Goal: Task Accomplishment & Management: Manage account settings

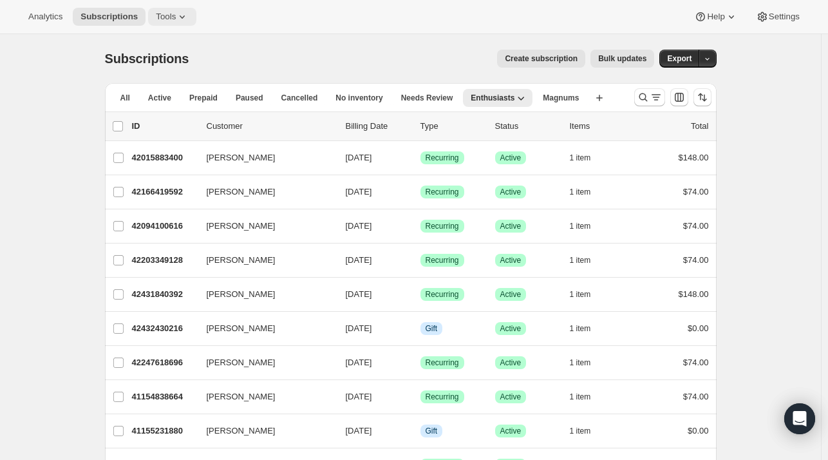
click at [150, 23] on button "Tools" at bounding box center [172, 17] width 48 height 18
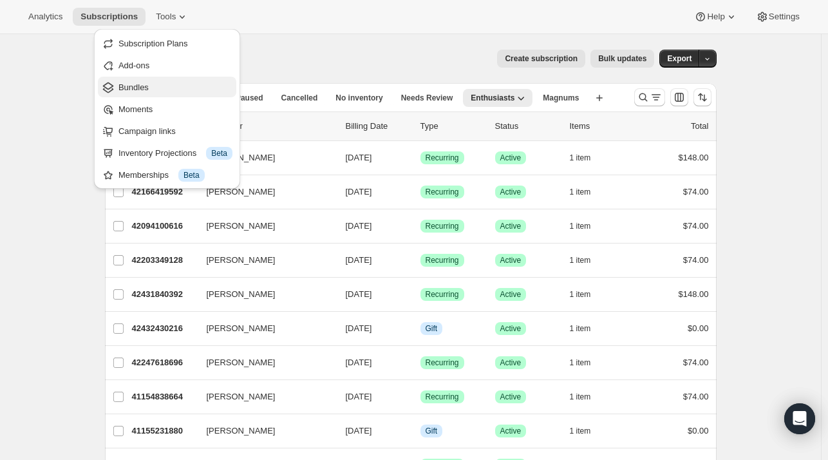
click at [142, 90] on span "Bundles" at bounding box center [134, 87] width 30 height 10
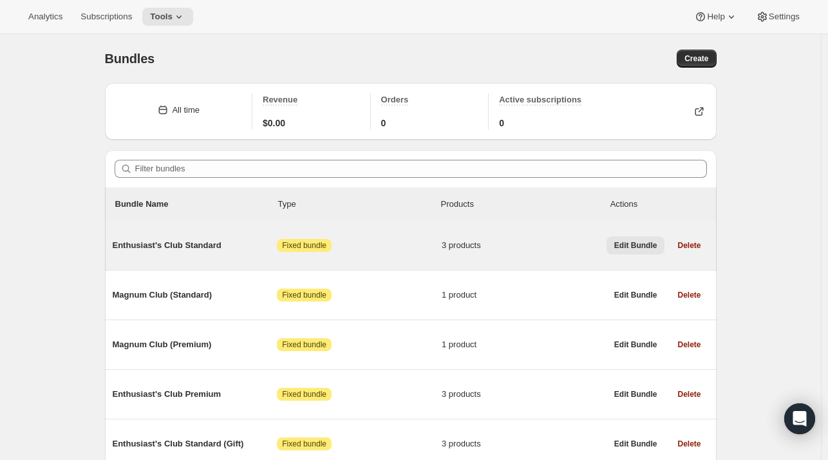
click at [637, 253] on button "Edit Bundle" at bounding box center [636, 245] width 59 height 18
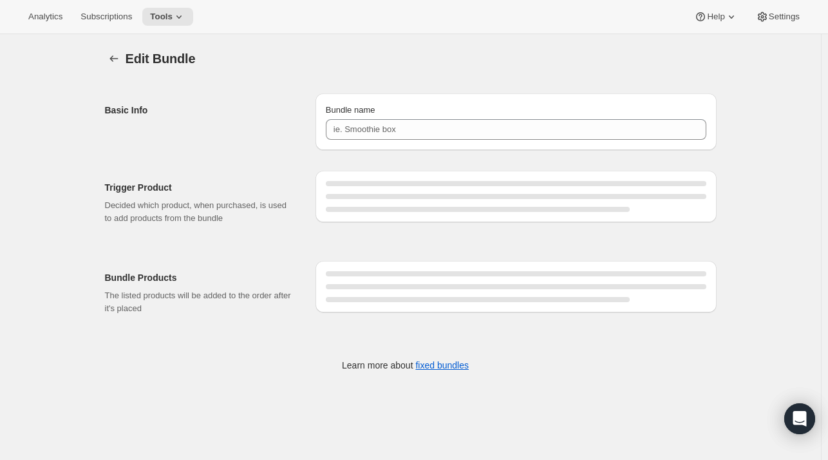
type input "Enthusiast's Club Standard"
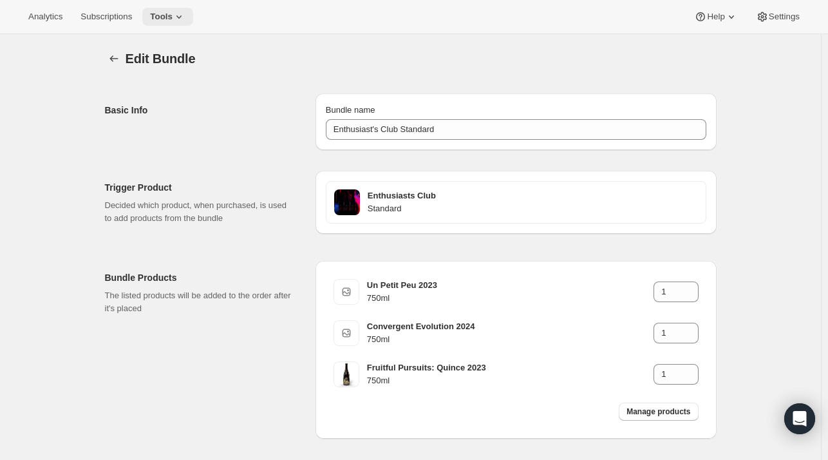
click at [173, 13] on icon at bounding box center [179, 16] width 13 height 13
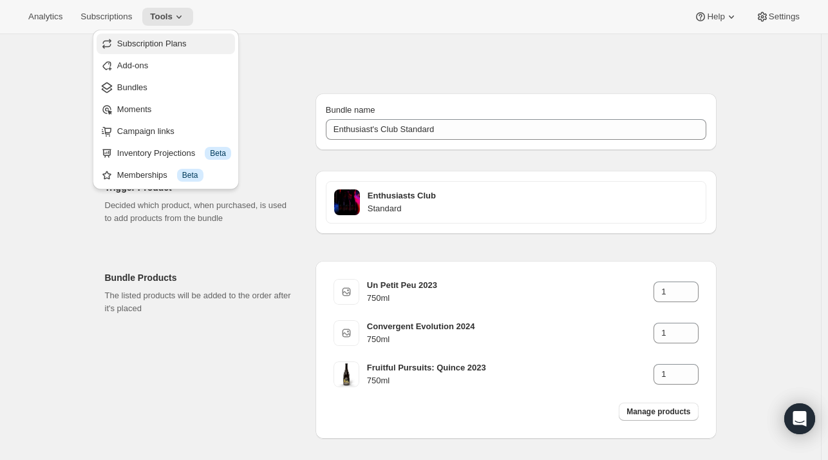
click at [165, 49] on span "Subscription Plans" at bounding box center [174, 43] width 114 height 13
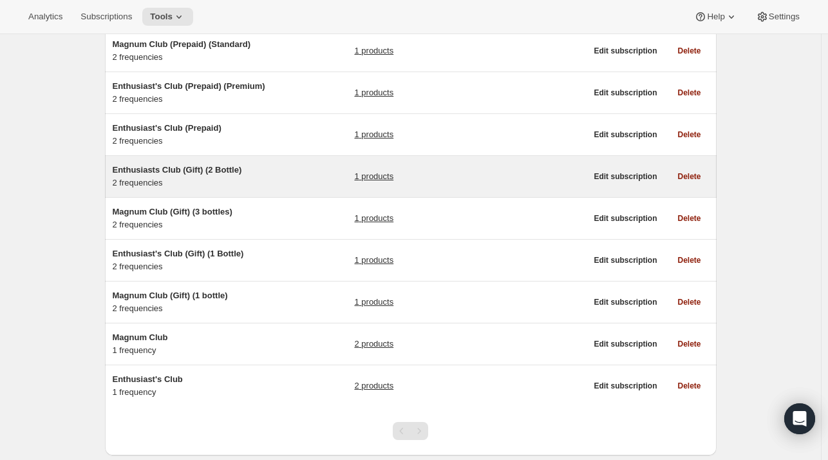
scroll to position [161, 0]
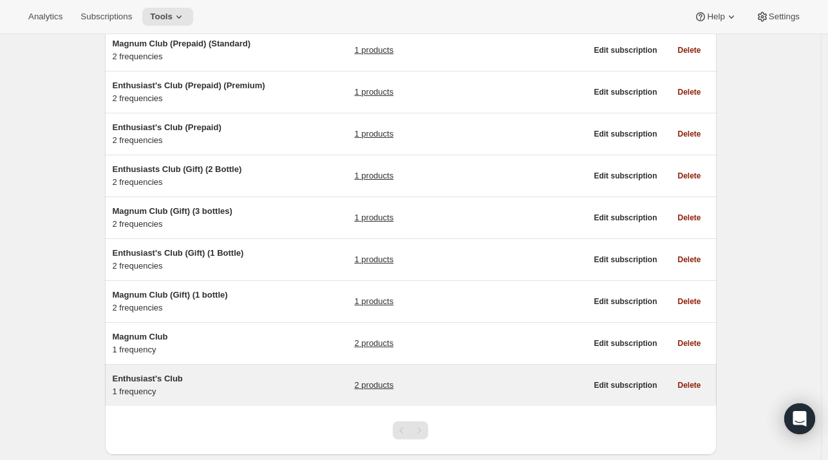
click at [138, 382] on span "Enthusiast's Club" at bounding box center [148, 379] width 70 height 10
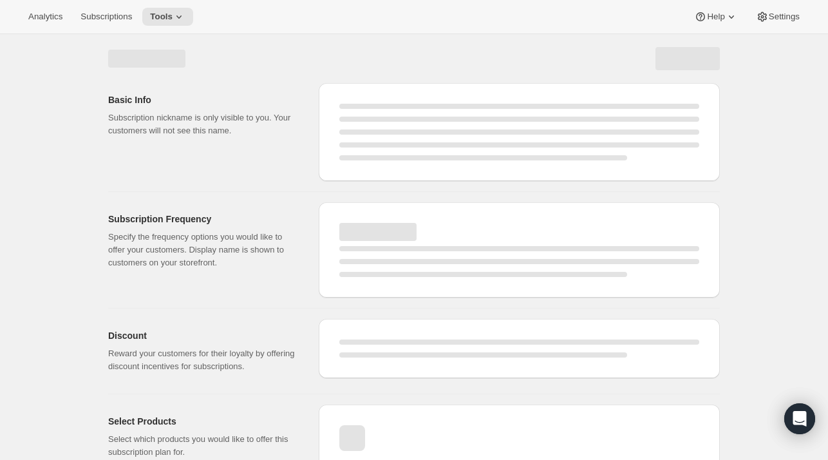
select select "WEEK"
select select "MONTH"
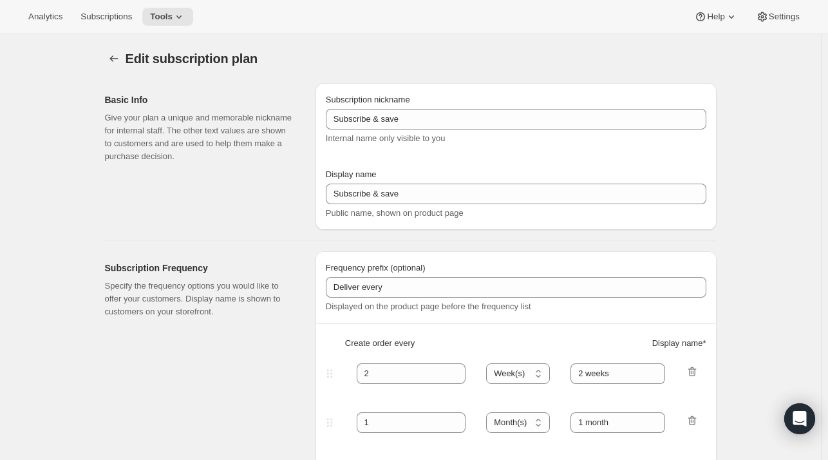
type input "Enthusiast's Club"
type input "3"
select select "MONTH"
type input "Quarterly Delivery"
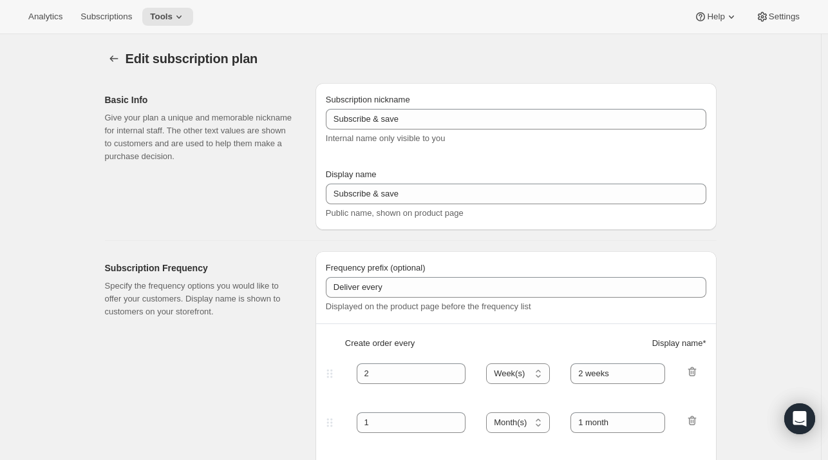
checkbox input "true"
select select "YEARDAY"
select select "10"
select select "6"
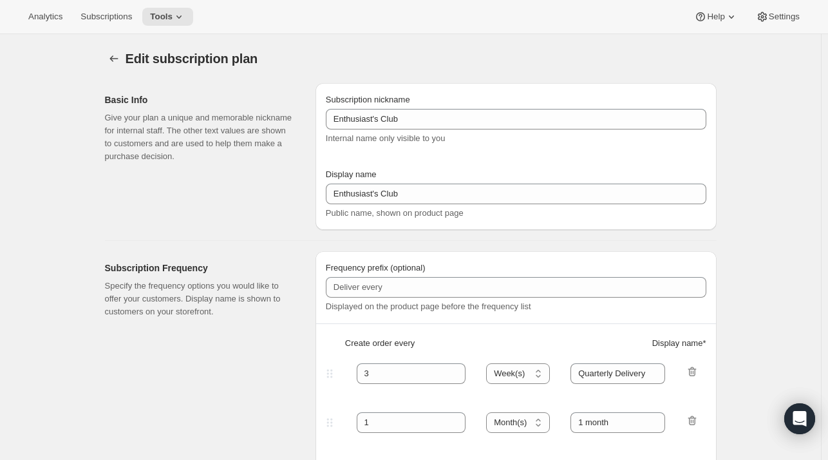
select select "4"
select select "6"
select select "7"
select select "6"
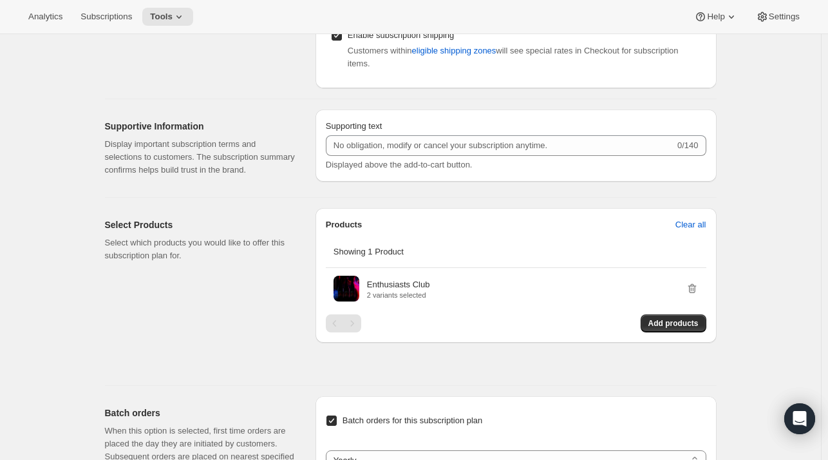
scroll to position [569, 0]
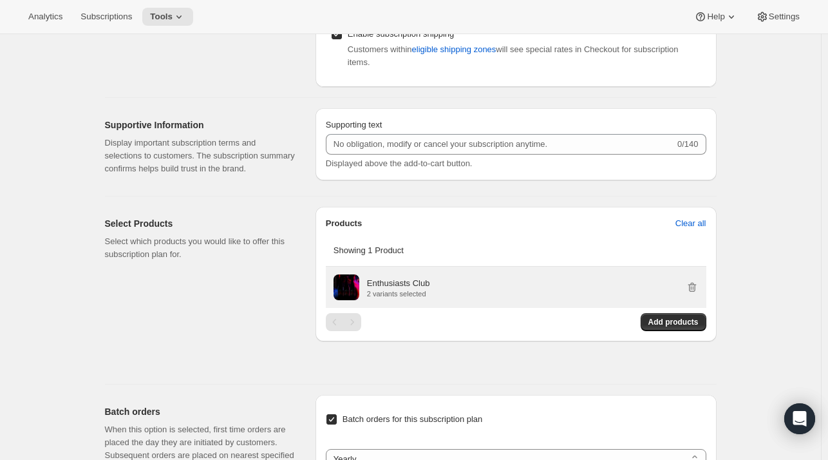
click at [402, 285] on p "Enthusiasts Club" at bounding box center [398, 283] width 63 height 13
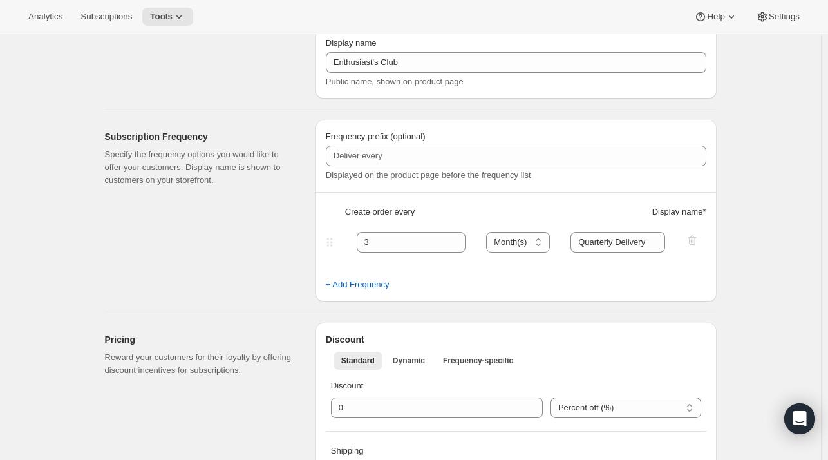
scroll to position [0, 0]
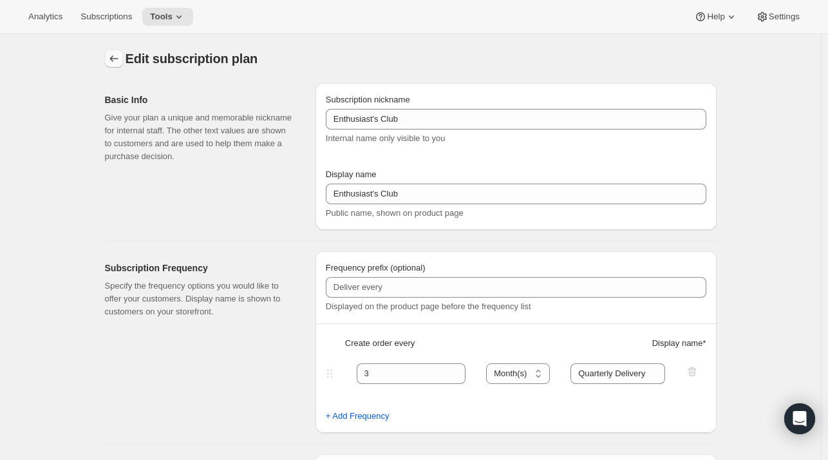
click at [113, 60] on icon "Subscription plans" at bounding box center [114, 58] width 13 height 13
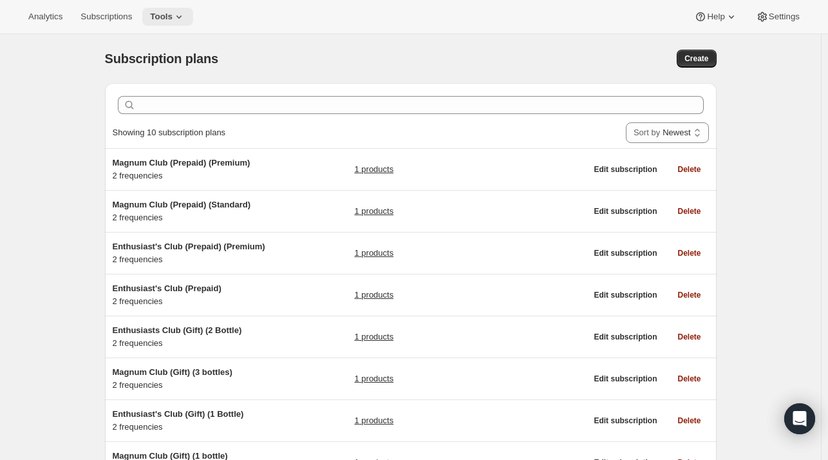
click at [154, 9] on button "Tools" at bounding box center [167, 17] width 51 height 18
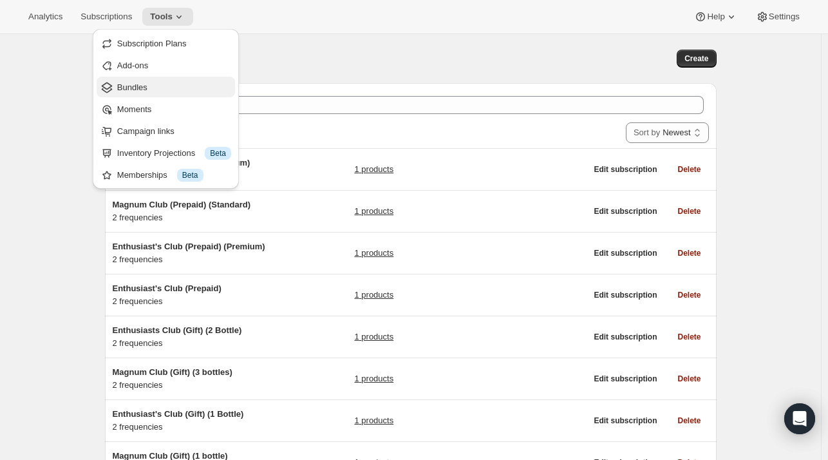
click at [137, 87] on span "Bundles" at bounding box center [132, 87] width 30 height 10
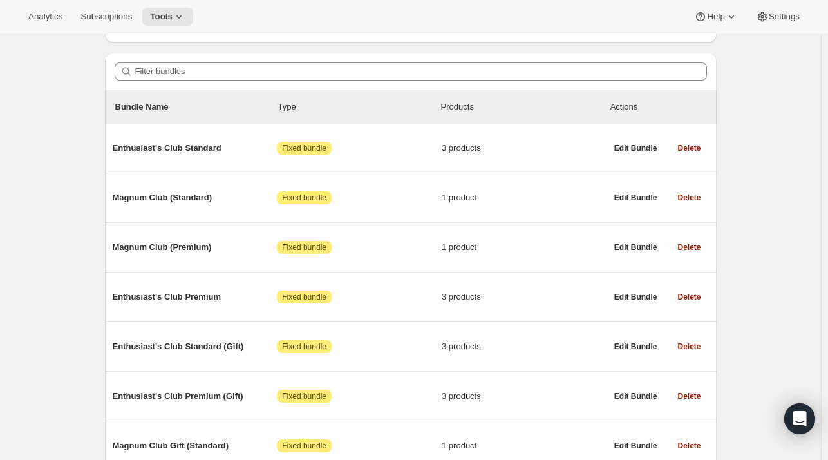
scroll to position [100, 0]
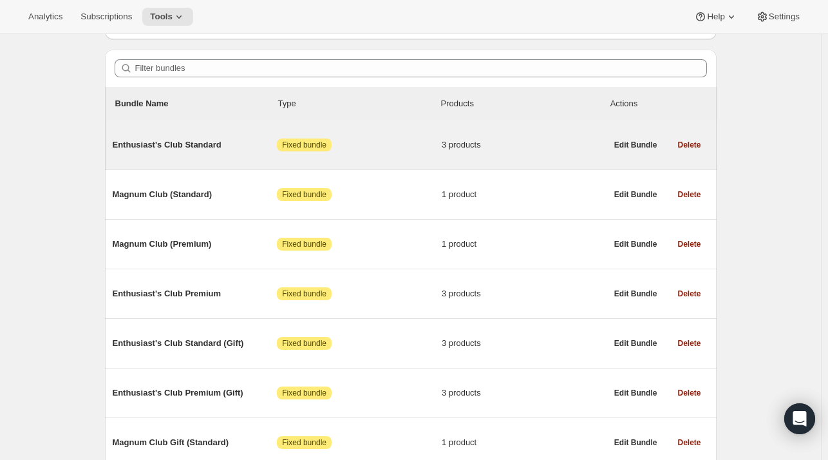
click at [196, 141] on span "Enthusiast's Club Standard" at bounding box center [195, 144] width 165 height 13
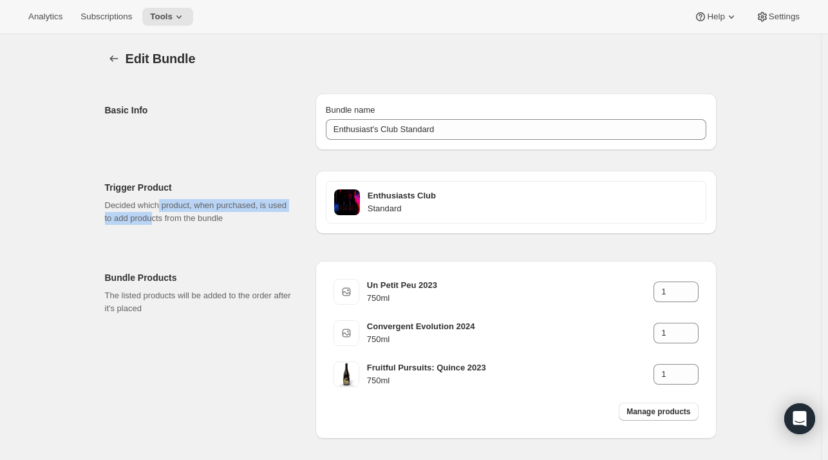
drag, startPoint x: 160, startPoint y: 205, endPoint x: 145, endPoint y: 220, distance: 21.0
click at [145, 220] on p "Decided which product, when purchased, is used to add products from the bundle" at bounding box center [200, 212] width 190 height 26
drag, startPoint x: 154, startPoint y: 221, endPoint x: 189, endPoint y: 202, distance: 40.4
click at [189, 202] on p "Decided which product, when purchased, is used to add products from the bundle" at bounding box center [200, 212] width 190 height 26
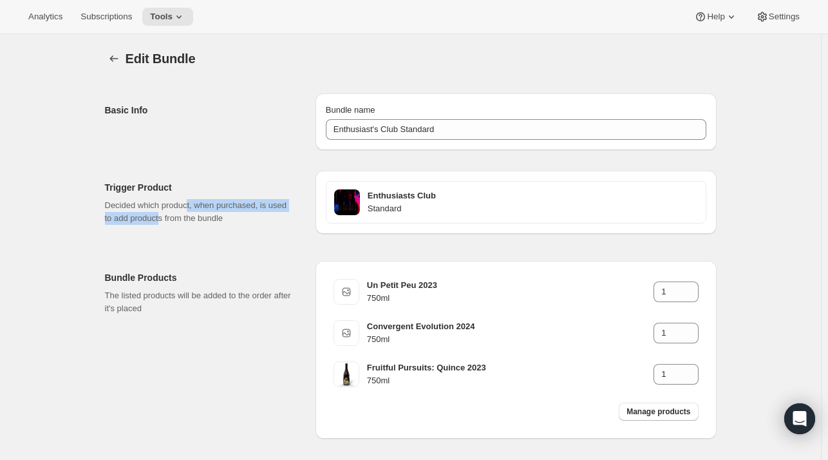
click at [189, 202] on p "Decided which product, when purchased, is used to add products from the bundle" at bounding box center [200, 212] width 190 height 26
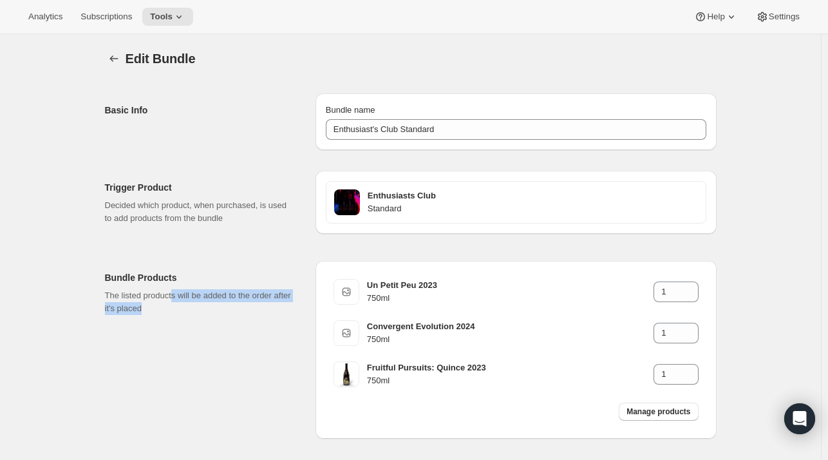
drag, startPoint x: 174, startPoint y: 297, endPoint x: 183, endPoint y: 307, distance: 13.7
click at [183, 307] on p "The listed products will be added to the order after it's placed" at bounding box center [200, 302] width 190 height 26
click at [113, 60] on icon "Bundles" at bounding box center [113, 58] width 8 height 6
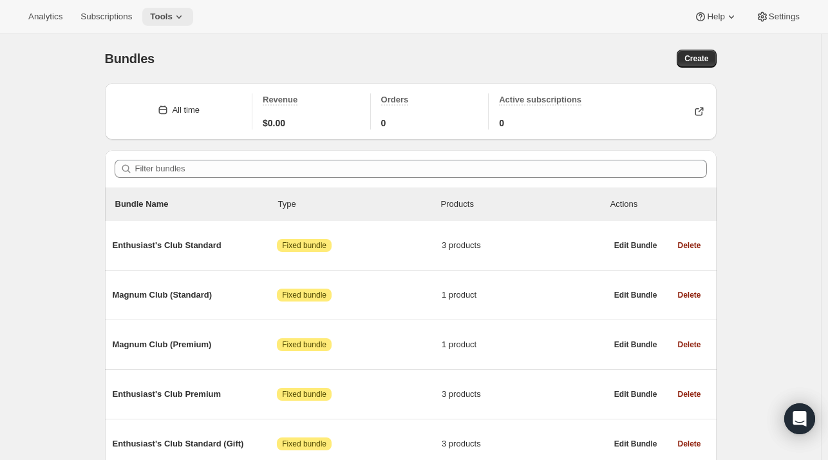
click at [173, 17] on icon at bounding box center [179, 16] width 13 height 13
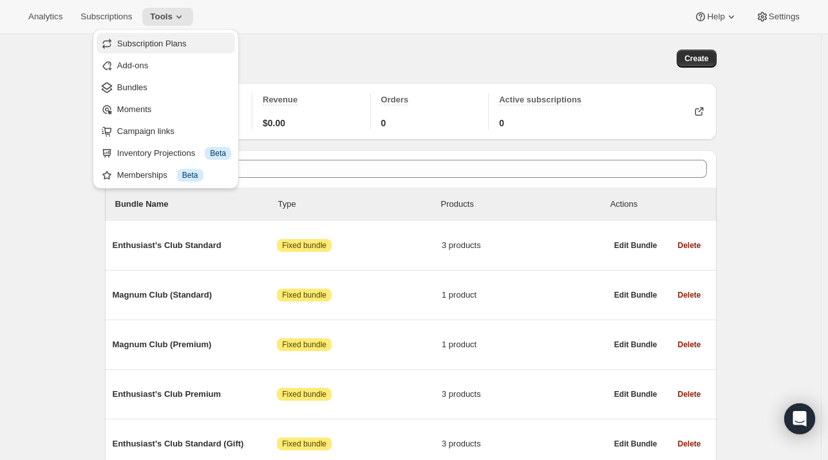
click at [166, 42] on span "Subscription Plans" at bounding box center [152, 44] width 70 height 10
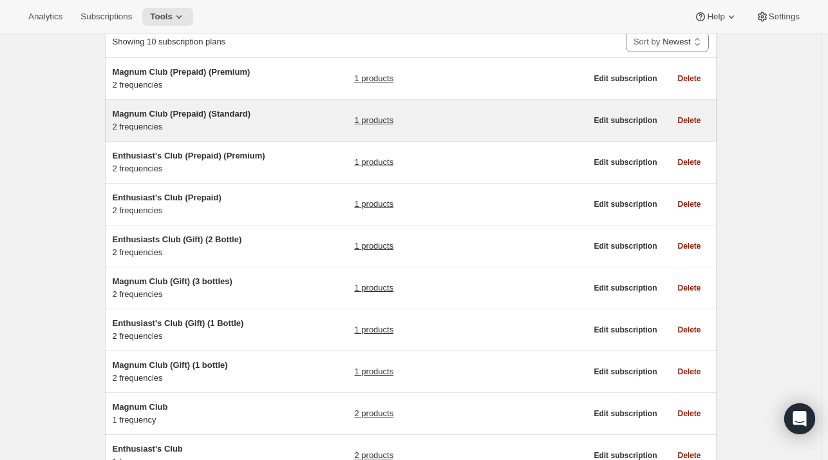
scroll to position [91, 0]
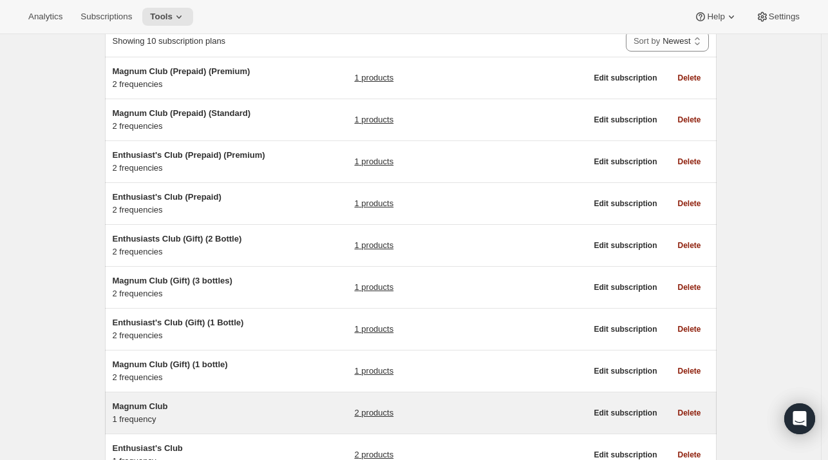
click at [151, 401] on span "Magnum Club" at bounding box center [140, 406] width 55 height 10
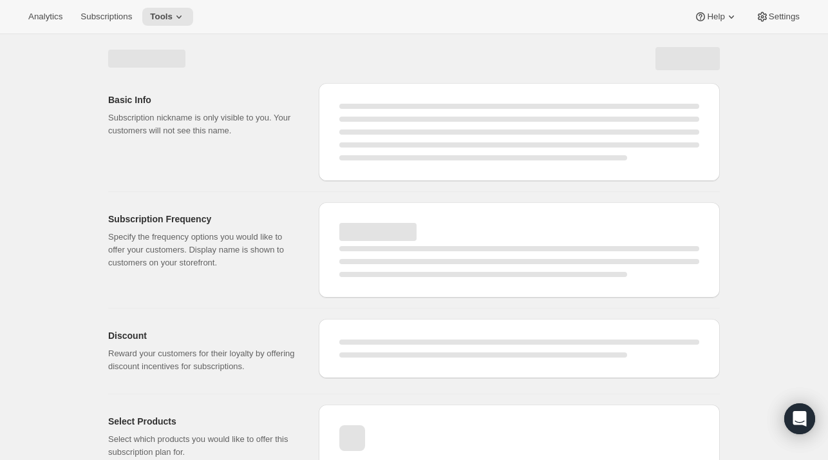
select select "WEEK"
select select "MONTH"
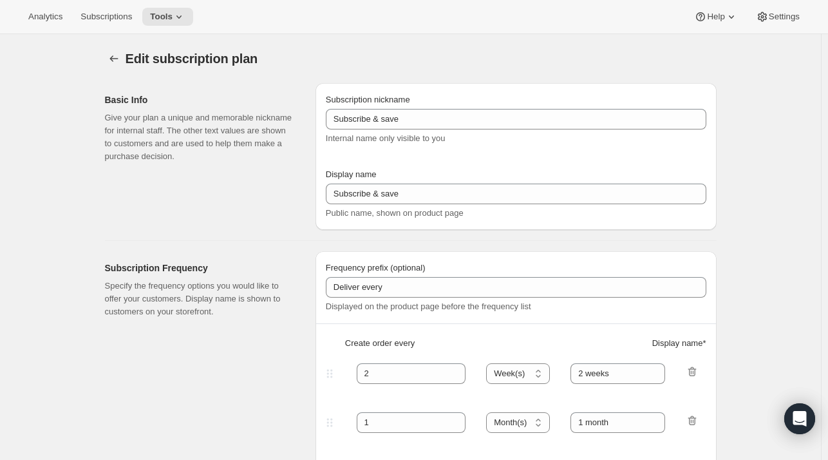
type input "Magnum Club"
select select "MONTH"
type input "2 months"
checkbox input "true"
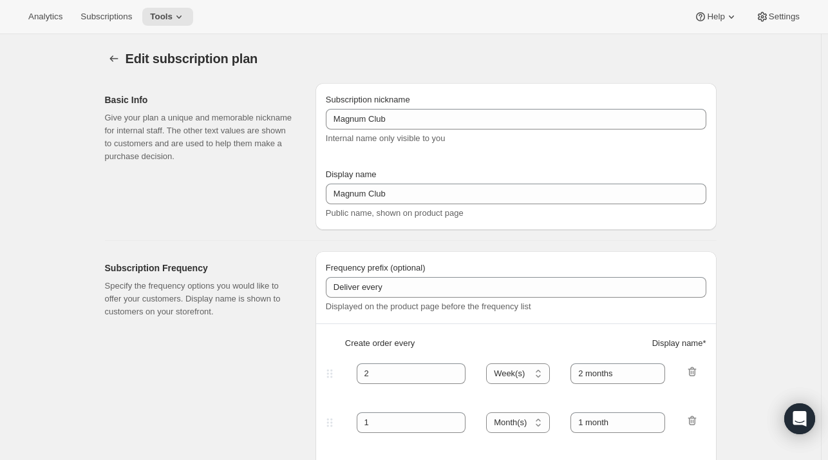
select select "YEARDAY"
select select "11"
select select "6"
select select "3"
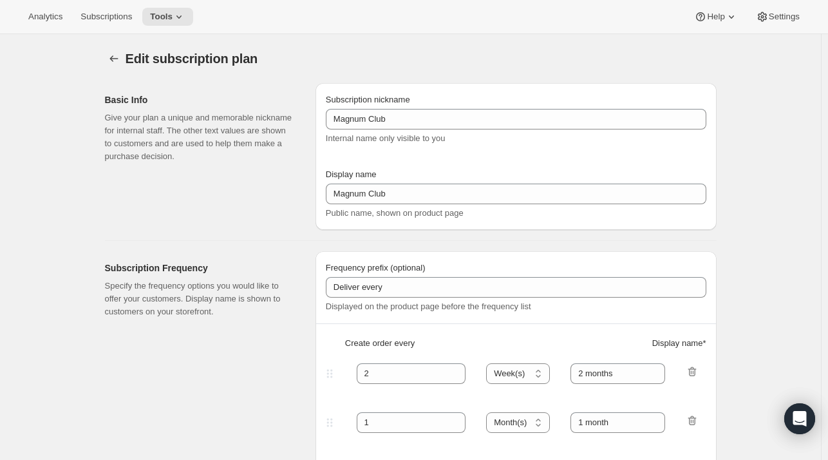
select select "6"
select select "5"
select select "6"
select select "7"
select select "6"
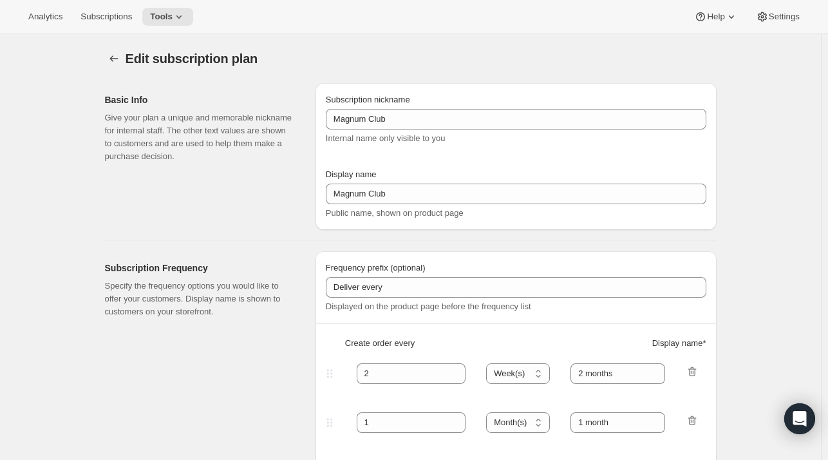
select select "9"
select select "6"
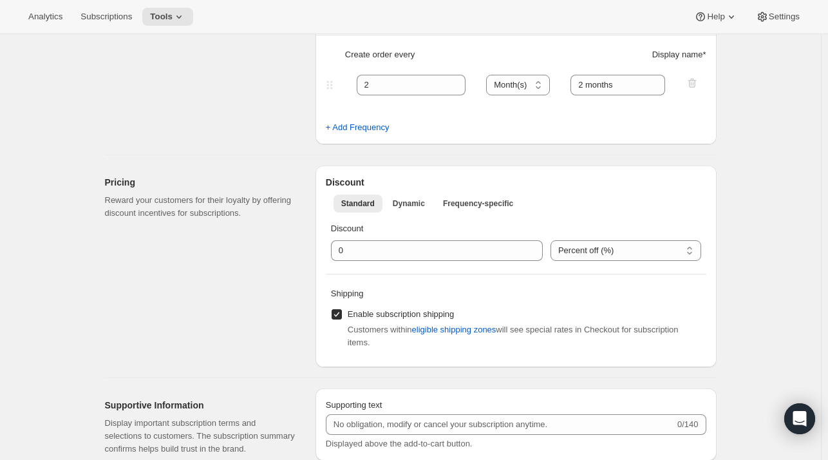
scroll to position [281, 0]
